Goal: Task Accomplishment & Management: Complete application form

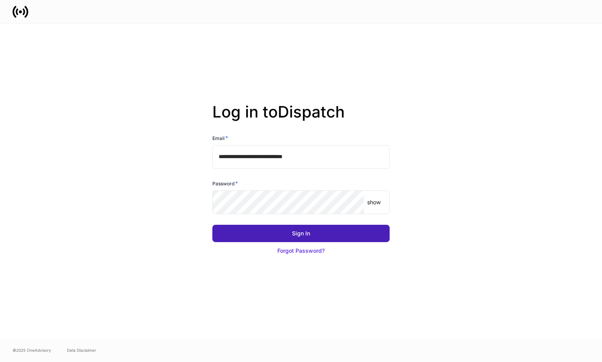
click at [303, 227] on button "Sign In" at bounding box center [300, 233] width 177 height 17
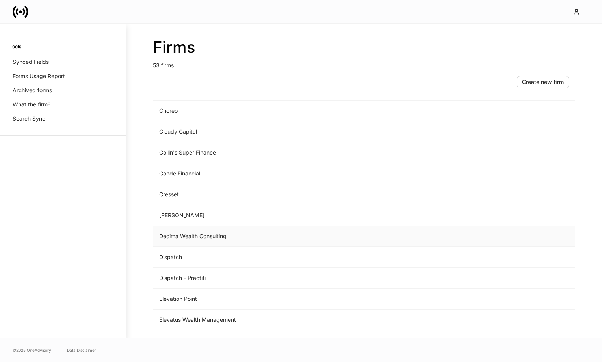
scroll to position [290, 0]
click at [186, 211] on td "[PERSON_NAME]" at bounding box center [299, 214] width 292 height 21
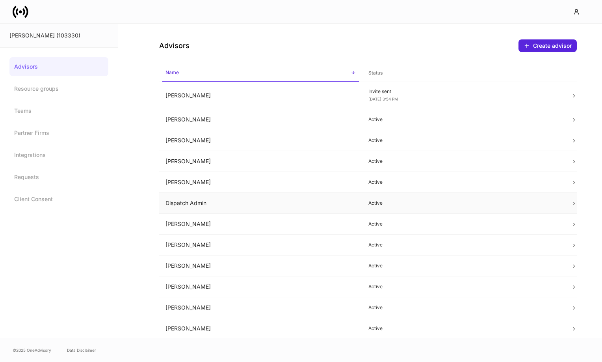
click at [221, 201] on td "Dispatch Admin" at bounding box center [260, 203] width 203 height 21
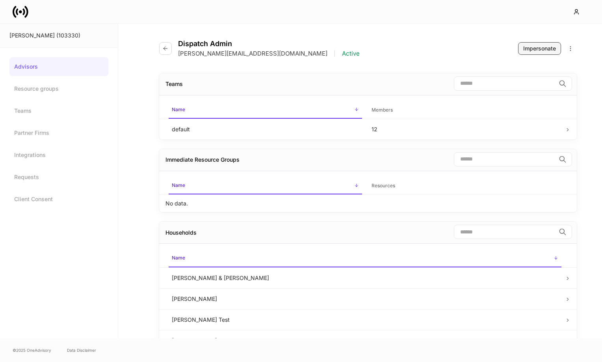
click at [537, 49] on div "Impersonate" at bounding box center [539, 49] width 33 height 8
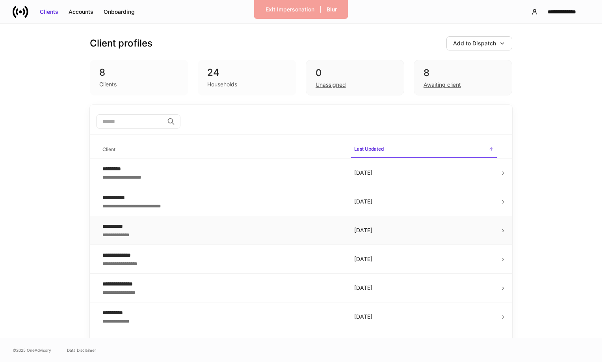
click at [186, 224] on div "**********" at bounding box center [221, 226] width 239 height 8
click at [213, 82] on div "Households" at bounding box center [222, 84] width 30 height 8
click at [336, 82] on div "Unassigned" at bounding box center [331, 84] width 30 height 8
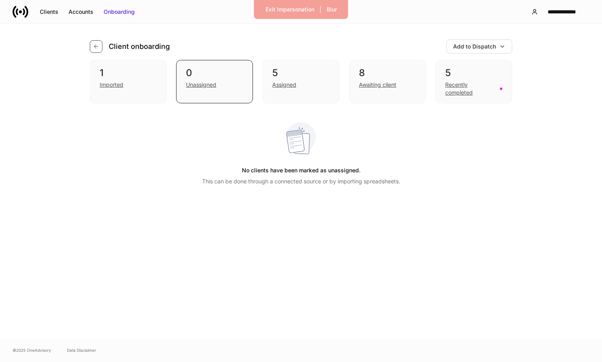
click at [97, 47] on icon "button" at bounding box center [96, 47] width 4 height 4
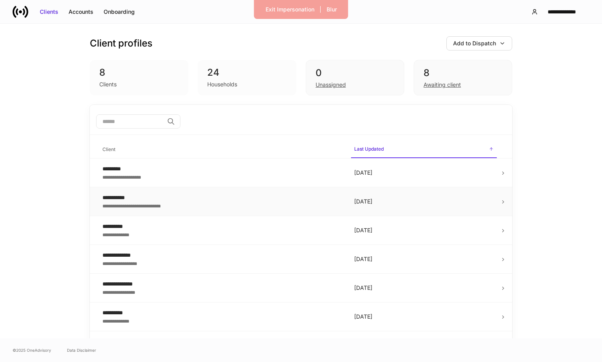
scroll to position [50, 0]
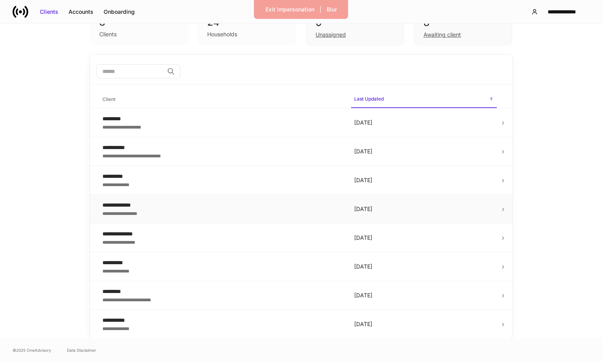
click at [288, 211] on div "**********" at bounding box center [221, 213] width 239 height 8
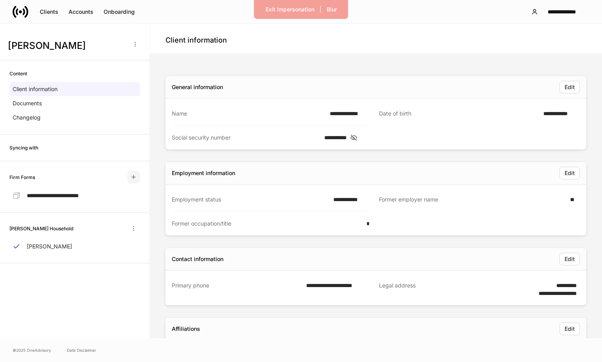
click at [136, 175] on icon "button" at bounding box center [133, 177] width 6 height 6
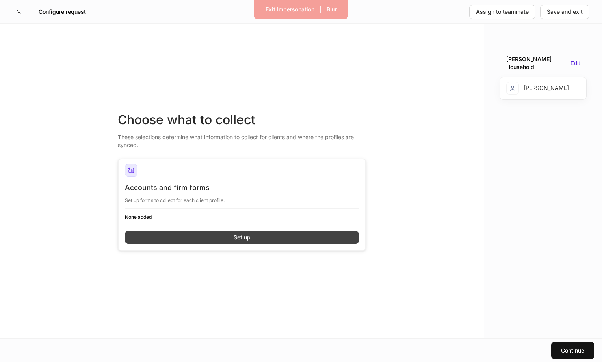
click at [277, 237] on button "Set up" at bounding box center [242, 237] width 234 height 13
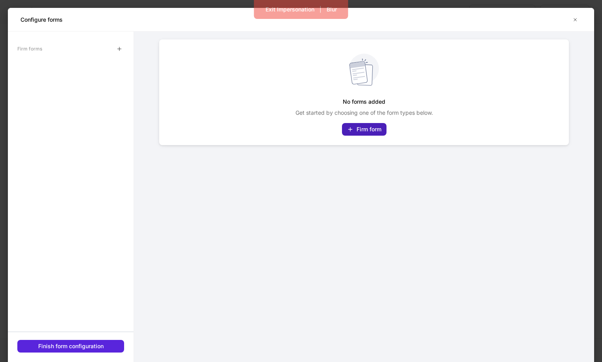
click at [354, 126] on div "Firm form" at bounding box center [364, 129] width 34 height 8
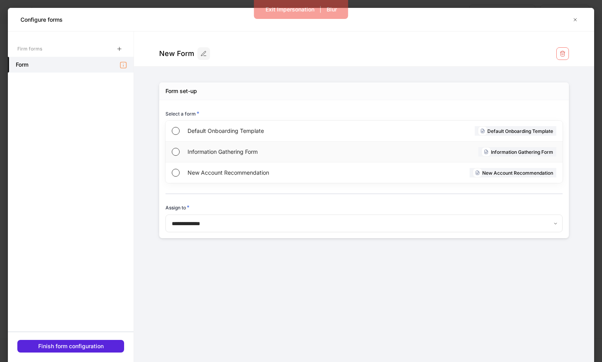
click at [218, 151] on span "Information Gathering Form" at bounding box center [275, 152] width 174 height 8
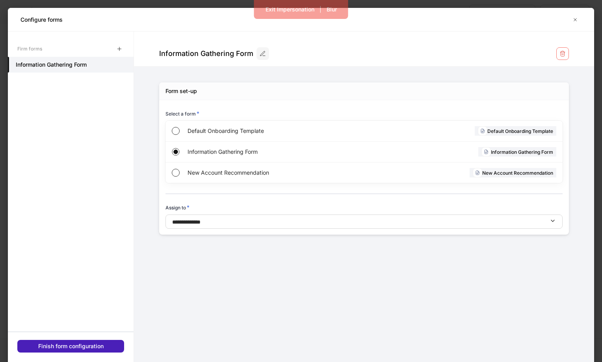
click at [94, 343] on div "Finish form configuration" at bounding box center [70, 346] width 65 height 8
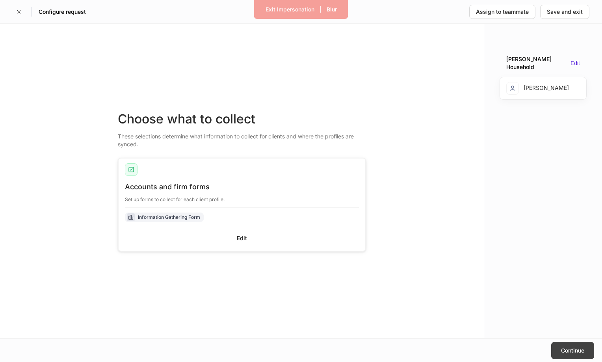
click at [568, 346] on div "Continue" at bounding box center [572, 350] width 23 height 8
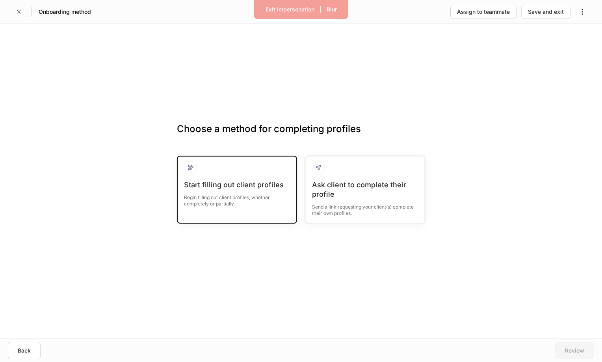
click at [248, 205] on div "Begin filling out client profiles, whether completely or partially." at bounding box center [237, 198] width 106 height 17
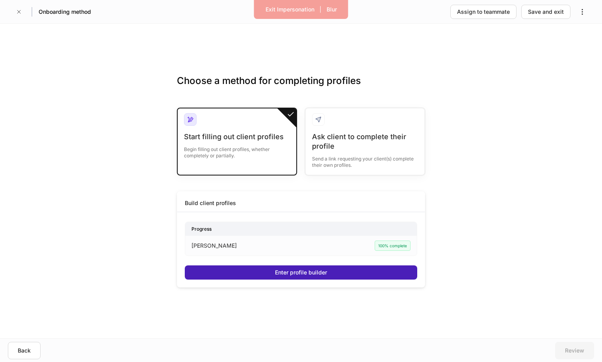
click at [304, 270] on div "Enter profile builder" at bounding box center [301, 272] width 52 height 8
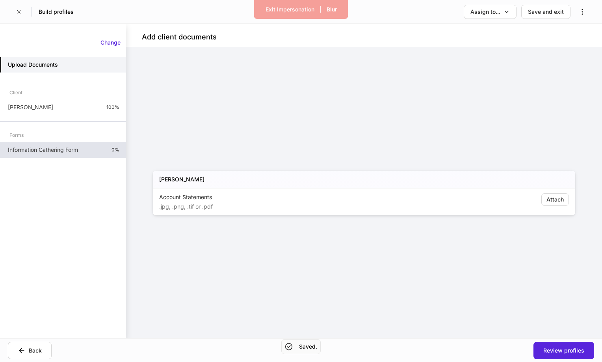
click at [76, 149] on p "Information Gathering Form" at bounding box center [43, 150] width 70 height 8
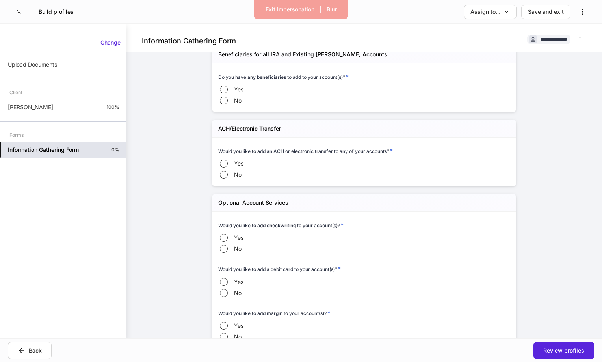
scroll to position [188, 0]
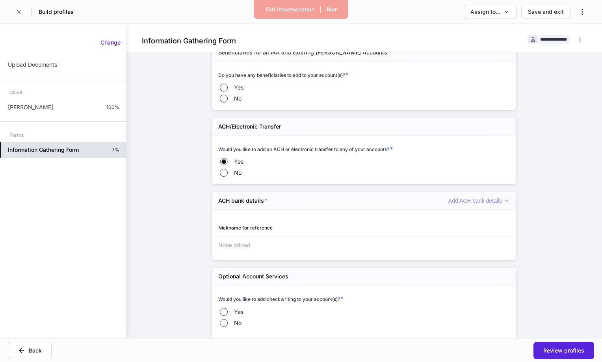
click at [478, 197] on div "Add ACH bank details" at bounding box center [478, 200] width 61 height 7
click at [470, 216] on li "Add new ACH bank details" at bounding box center [469, 216] width 82 height 13
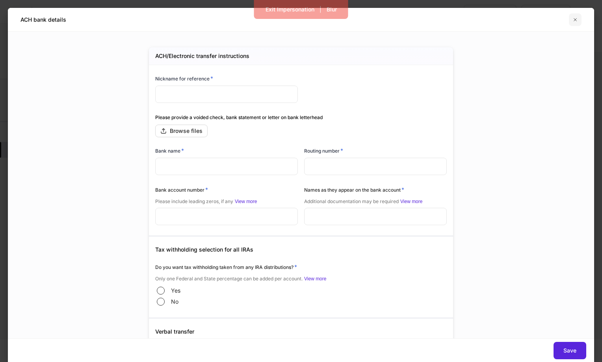
click at [578, 18] on icon "button" at bounding box center [575, 20] width 6 height 6
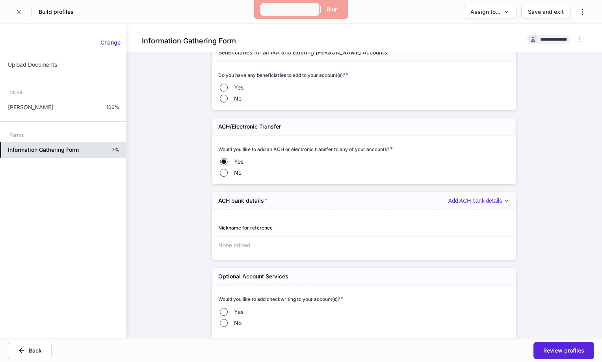
click at [276, 8] on div "Exit Impersonation" at bounding box center [290, 10] width 49 height 8
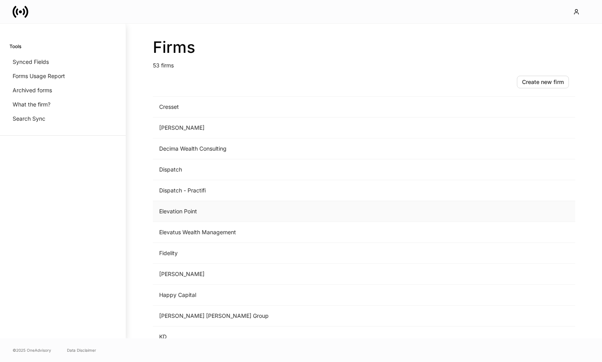
scroll to position [381, 0]
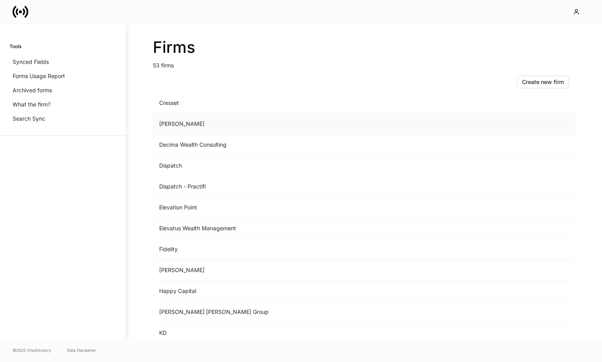
click at [183, 126] on td "D.A. Davidson" at bounding box center [299, 123] width 292 height 21
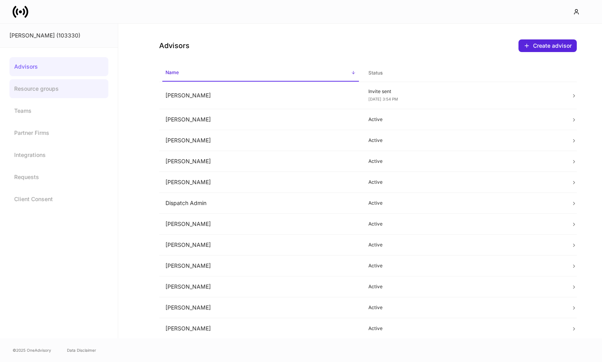
click at [54, 88] on link "Resource groups" at bounding box center [58, 88] width 99 height 19
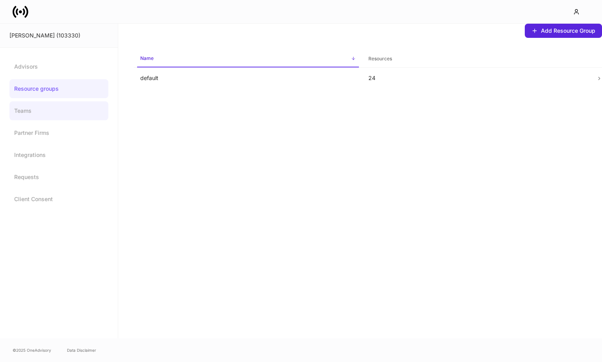
click at [47, 108] on link "Teams" at bounding box center [58, 110] width 99 height 19
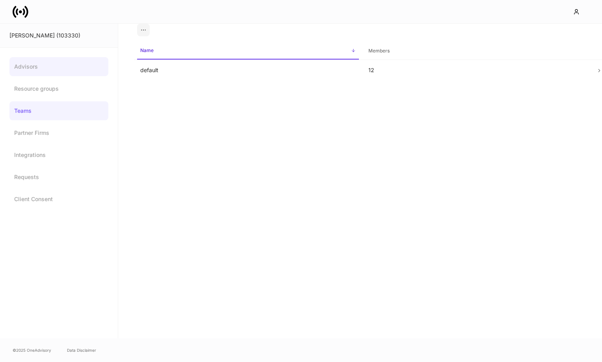
click at [37, 61] on link "Advisors" at bounding box center [58, 66] width 99 height 19
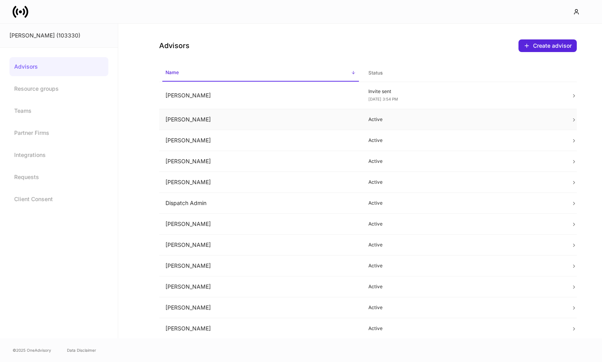
scroll to position [0, 0]
